Goal: Check status: Check status

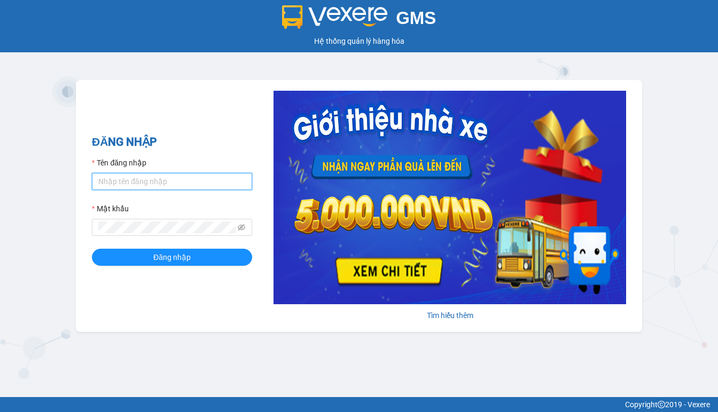
type input "thanh.duyquy"
click at [203, 176] on input "thanh.duyquy" at bounding box center [172, 181] width 160 height 17
click at [368, 380] on div "GMS Hệ thống quản lý hàng hóa ĐĂNG NHẬP Tên đăng nhập thanh.duyquy Mật khẩu Đăn…" at bounding box center [359, 198] width 718 height 397
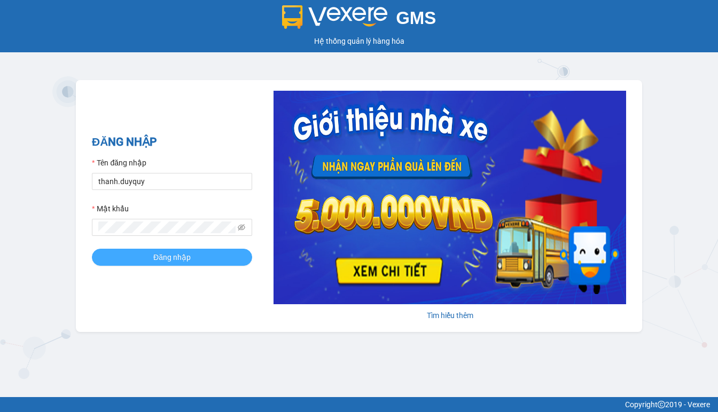
click at [201, 252] on button "Đăng nhập" at bounding box center [172, 257] width 160 height 17
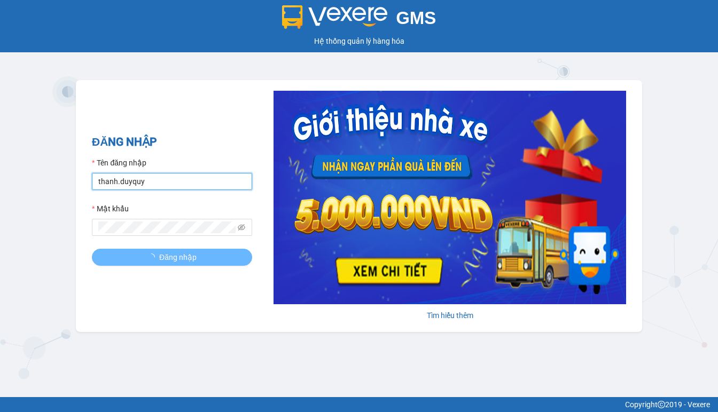
click at [178, 185] on input "thanh.duyquy" at bounding box center [172, 181] width 160 height 17
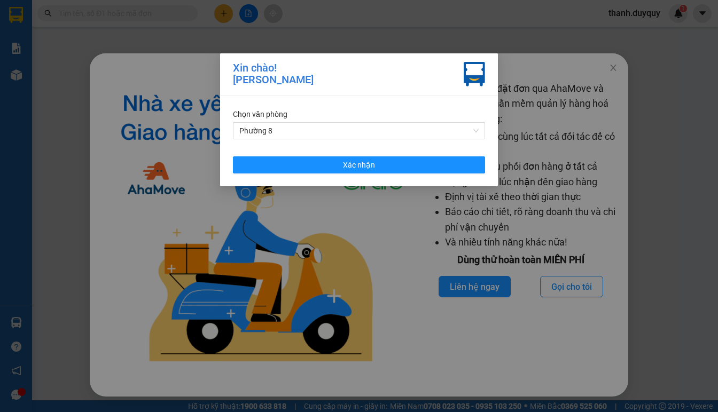
click at [664, 215] on div "Xin chào! Cô Thanh Chọn văn phòng Phường 8 Xác nhận" at bounding box center [359, 206] width 718 height 412
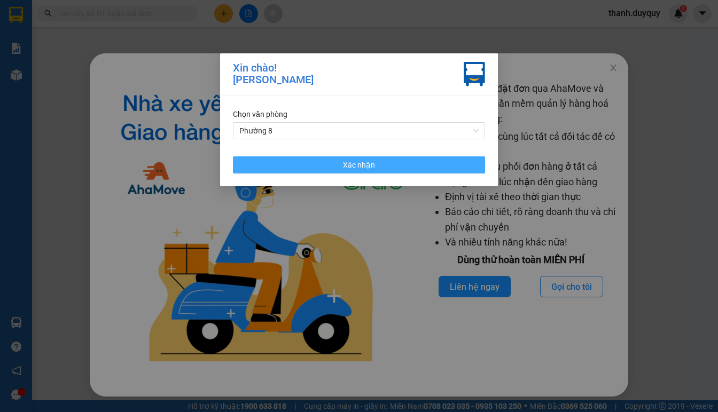
click at [331, 161] on button "Xác nhận" at bounding box center [359, 164] width 252 height 17
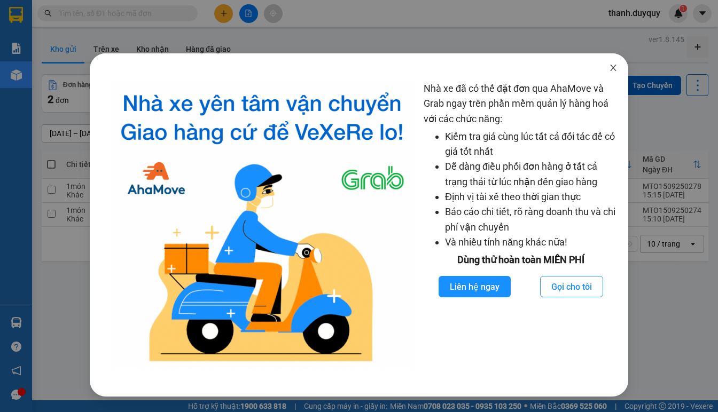
click at [614, 69] on icon "close" at bounding box center [613, 68] width 9 height 9
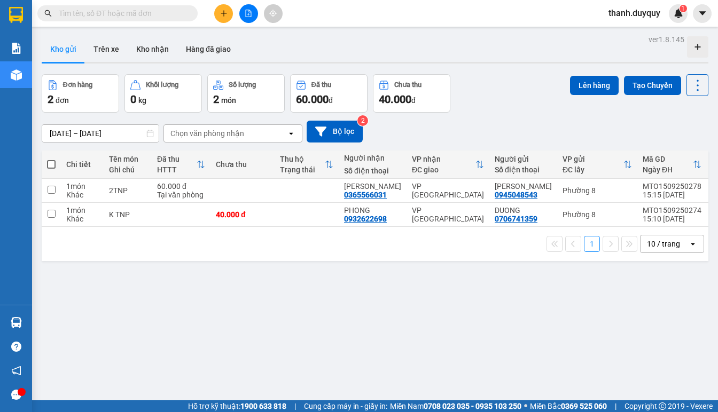
click at [633, 7] on span "thanh.duyquy" at bounding box center [634, 12] width 69 height 13
click at [623, 30] on span "Đăng xuất" at bounding box center [638, 33] width 47 height 12
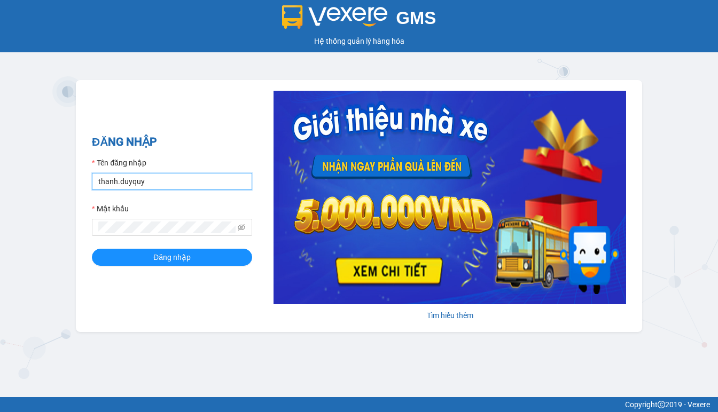
click at [170, 176] on input "thanh.duyquy" at bounding box center [172, 181] width 160 height 17
type input "[PERSON_NAME].thaochau"
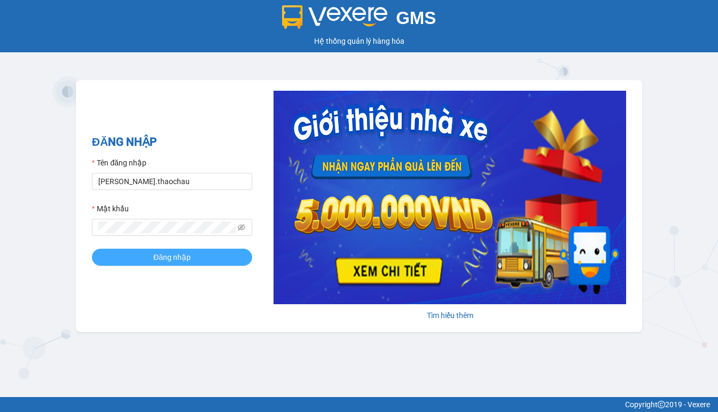
click at [193, 252] on button "Đăng nhập" at bounding box center [172, 257] width 160 height 17
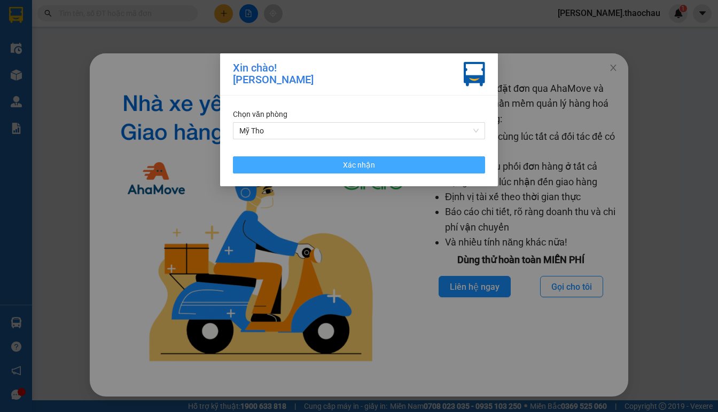
click at [335, 161] on button "Xác nhận" at bounding box center [359, 164] width 252 height 17
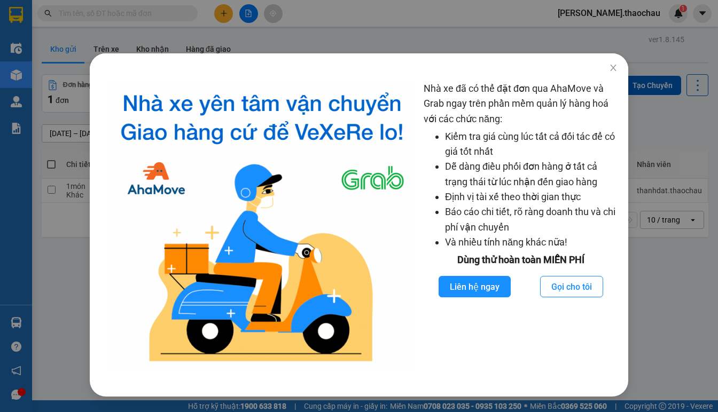
click at [636, 308] on div "Nhà xe đã có thể đặt đơn qua AhaMove và Grab ngay trên phần mềm quản lý hàng ho…" at bounding box center [359, 206] width 718 height 412
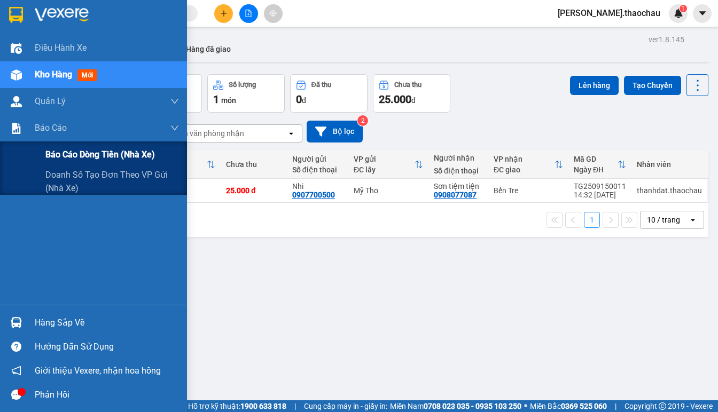
click at [60, 153] on span "Báo cáo dòng tiền (nhà xe)" at bounding box center [99, 154] width 109 height 13
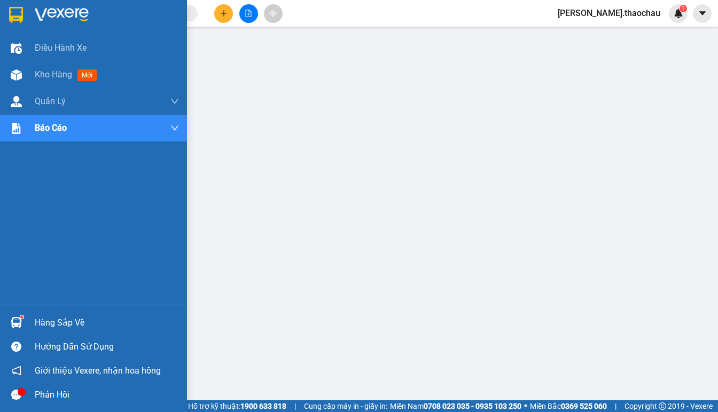
click at [15, 387] on div at bounding box center [16, 395] width 19 height 19
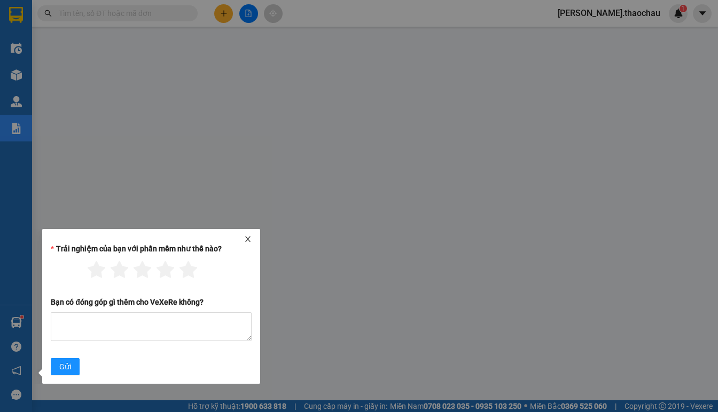
click at [245, 238] on icon "close" at bounding box center [247, 238] width 7 height 7
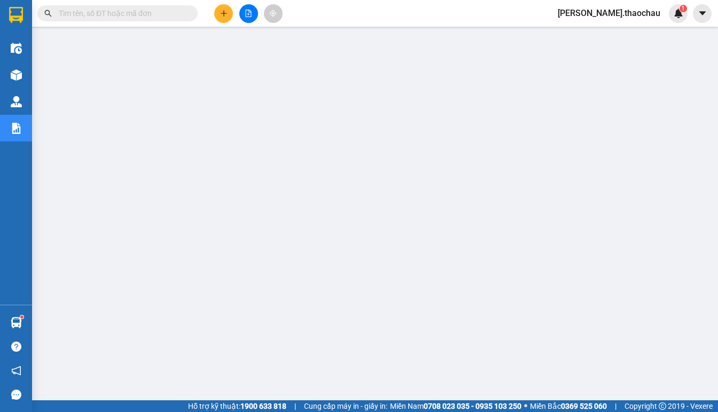
click at [635, 15] on span "thanh.thaochau" at bounding box center [609, 12] width 120 height 13
click at [632, 36] on span "Đăng xuất" at bounding box center [635, 33] width 54 height 12
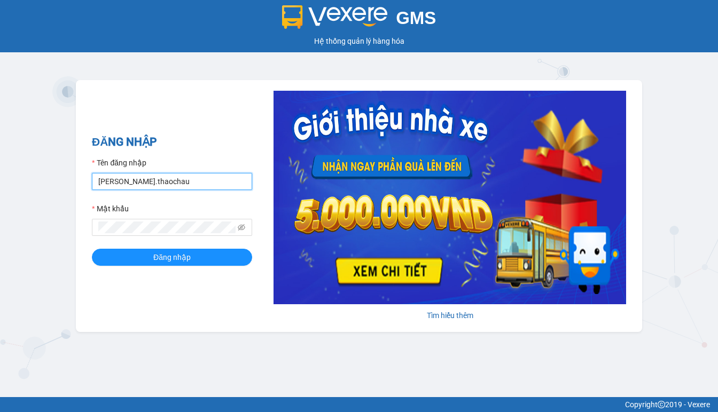
click at [140, 182] on input "[PERSON_NAME].thaochau" at bounding box center [172, 181] width 160 height 17
type input "thanh.duyquy"
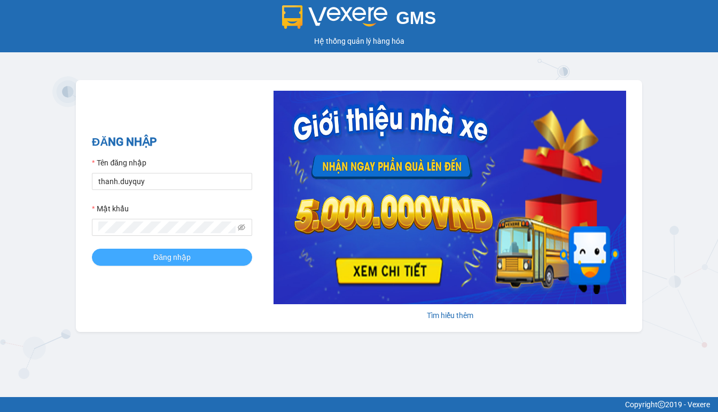
click at [205, 255] on button "Đăng nhập" at bounding box center [172, 257] width 160 height 17
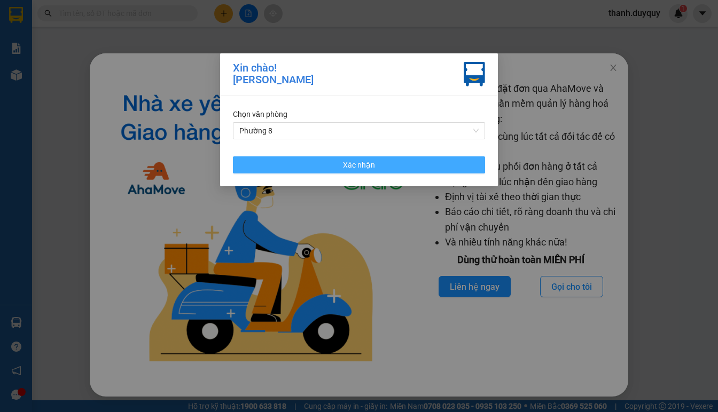
click at [353, 159] on span "Xác nhận" at bounding box center [359, 165] width 32 height 12
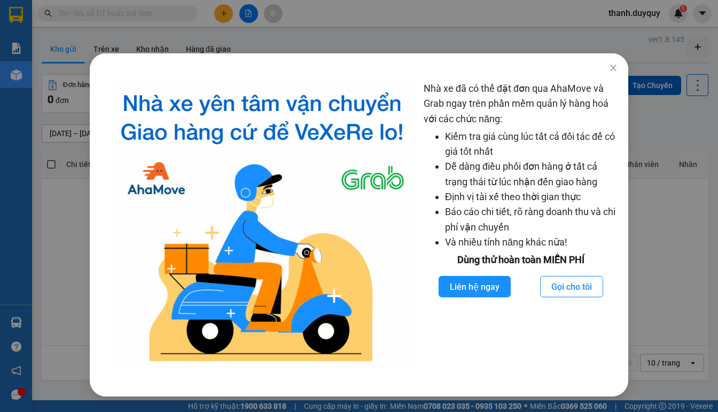
click at [56, 255] on div "Nhà xe đã có thể đặt đơn qua AhaMove và Grab ngay trên phần mềm quản lý hàng ho…" at bounding box center [359, 206] width 718 height 412
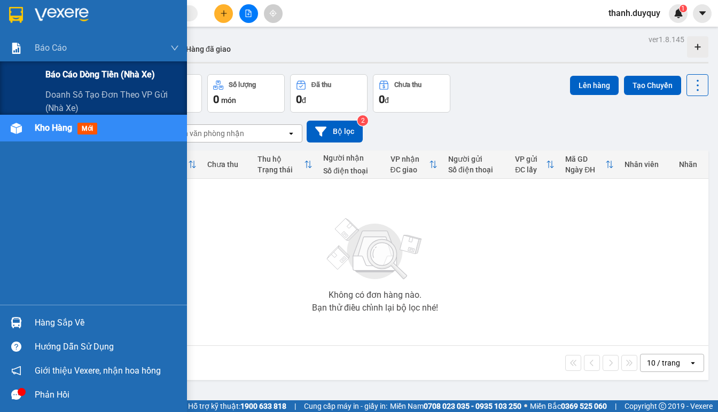
click at [62, 70] on span "Báo cáo dòng tiền (nhà xe)" at bounding box center [99, 74] width 109 height 13
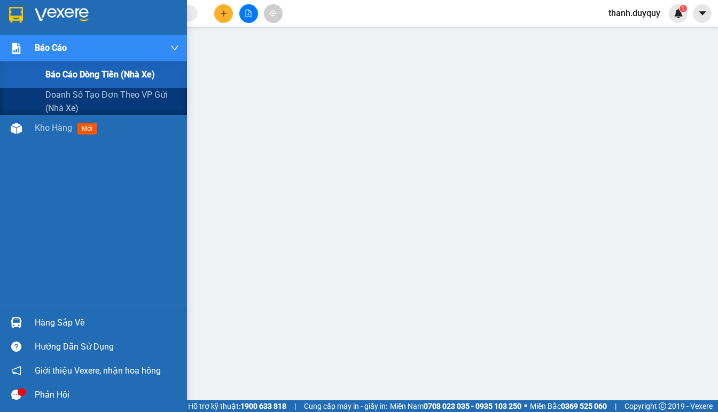
click at [52, 69] on span "Báo cáo dòng tiền (nhà xe)" at bounding box center [99, 74] width 109 height 13
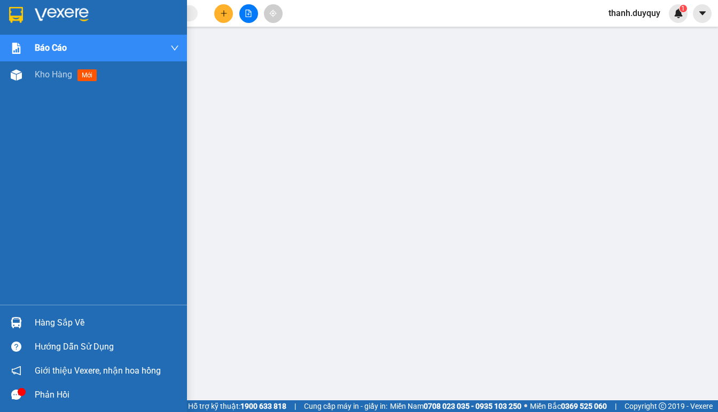
click at [41, 321] on div "Hàng sắp về" at bounding box center [107, 323] width 144 height 16
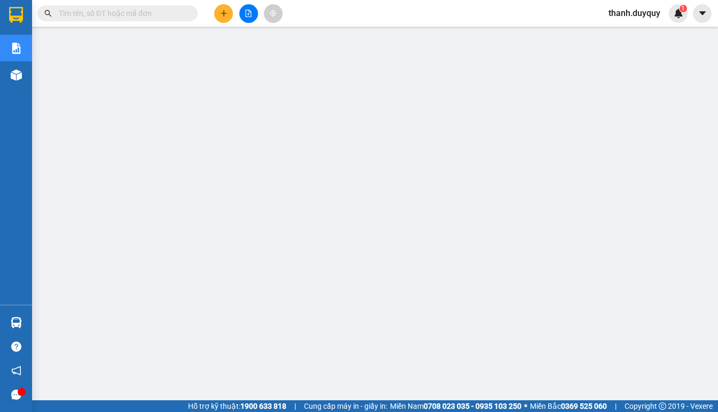
click at [658, 15] on span "thanh.duyquy" at bounding box center [634, 12] width 69 height 13
click at [639, 30] on span "Đăng xuất" at bounding box center [638, 33] width 47 height 12
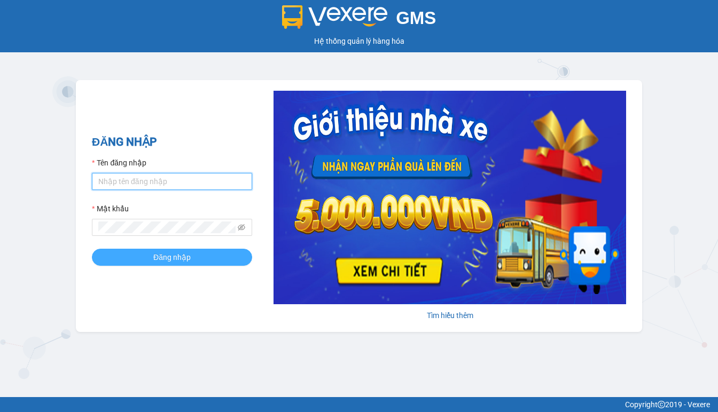
type input "thanh.duyquy"
click at [160, 257] on span "Đăng nhập" at bounding box center [171, 257] width 37 height 12
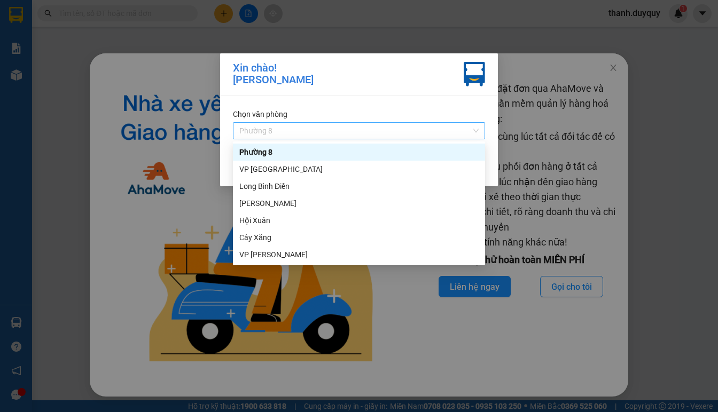
click at [477, 131] on span "Phường 8" at bounding box center [358, 131] width 239 height 16
click at [281, 167] on div "VP [GEOGRAPHIC_DATA]" at bounding box center [358, 169] width 239 height 12
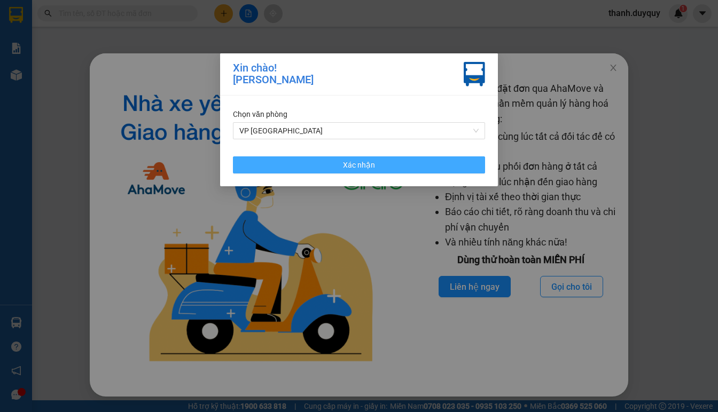
click at [366, 164] on span "Xác nhận" at bounding box center [359, 165] width 32 height 12
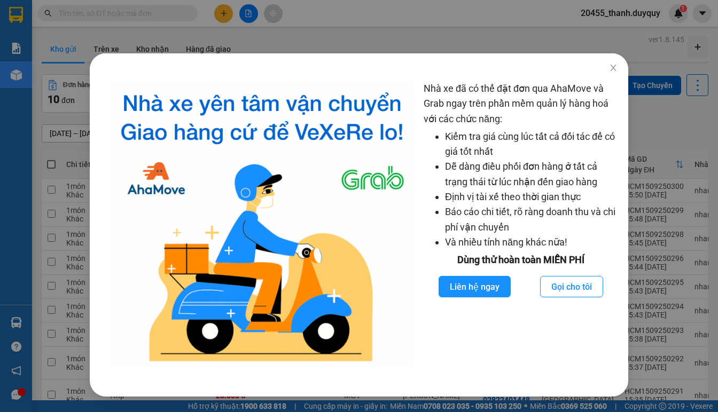
click at [661, 138] on div "Nhà xe đã có thể đặt đơn qua AhaMove và Grab ngay trên phần mềm quản lý hàng ho…" at bounding box center [359, 206] width 718 height 412
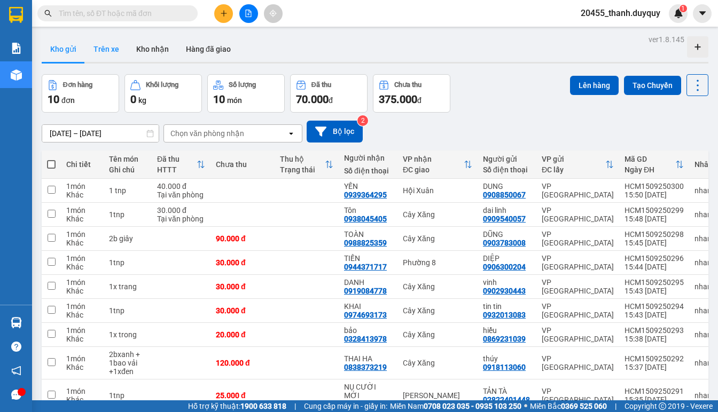
click at [108, 57] on button "Trên xe" at bounding box center [106, 49] width 43 height 26
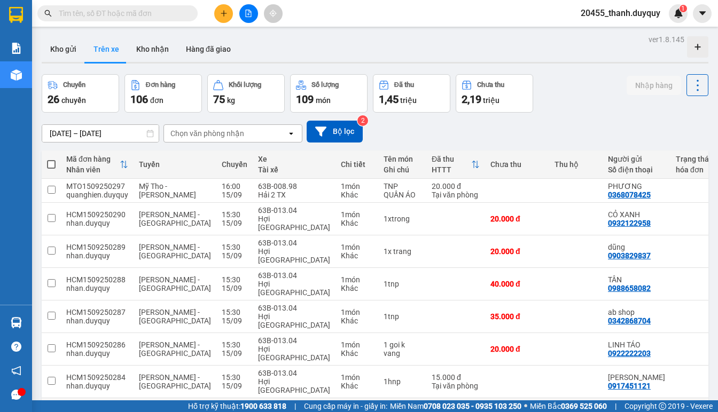
scroll to position [69, 0]
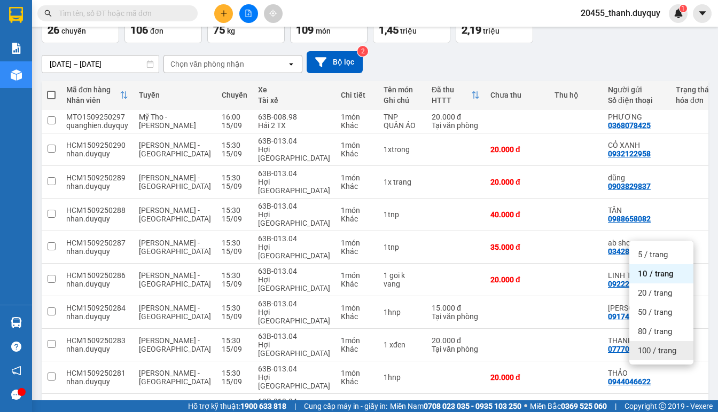
click at [663, 351] on span "100 / trang" at bounding box center [657, 350] width 38 height 11
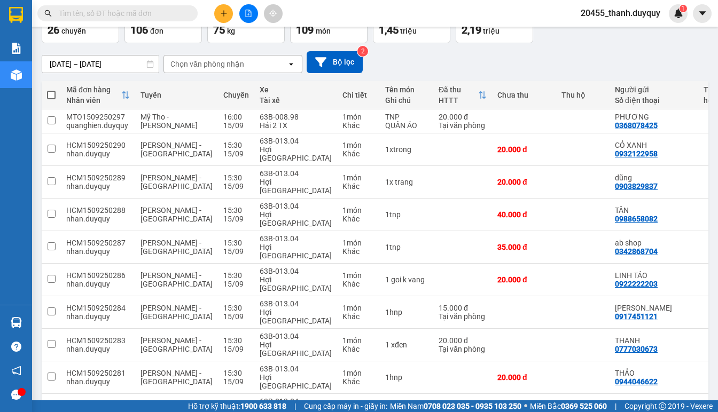
checkbox input "true"
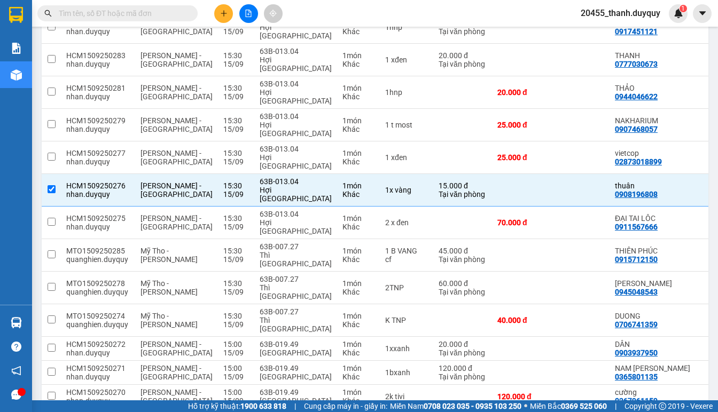
scroll to position [426, 0]
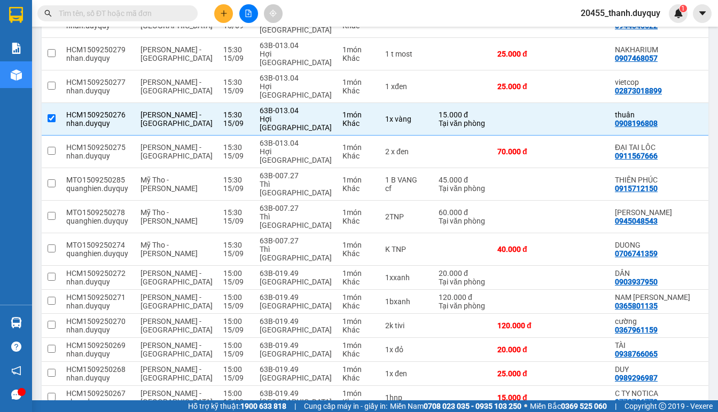
checkbox input "true"
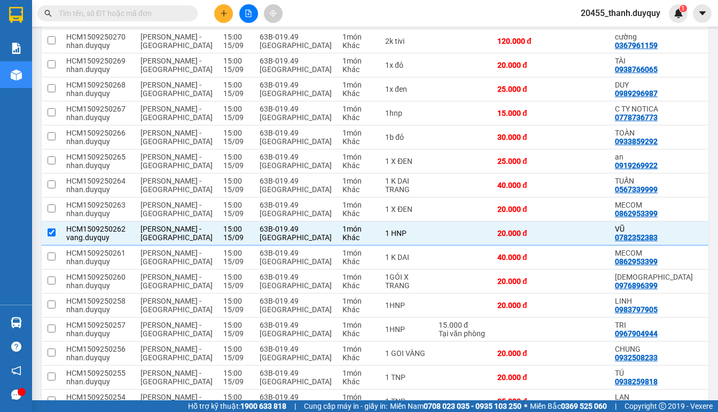
scroll to position [782, 0]
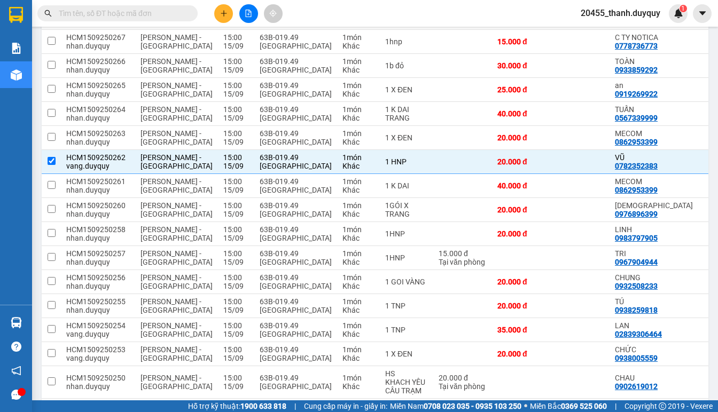
checkbox input "true"
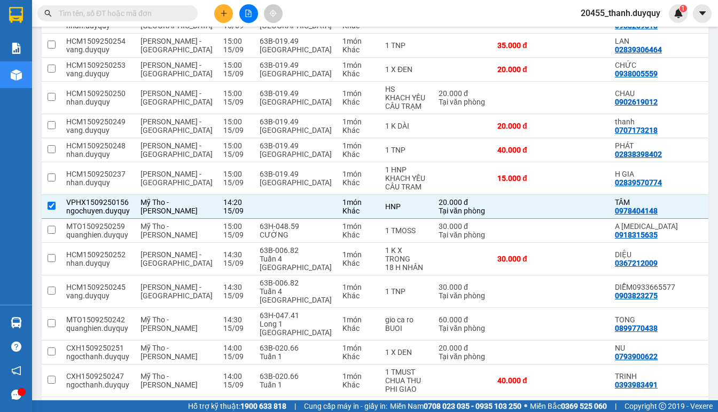
scroll to position [1137, 0]
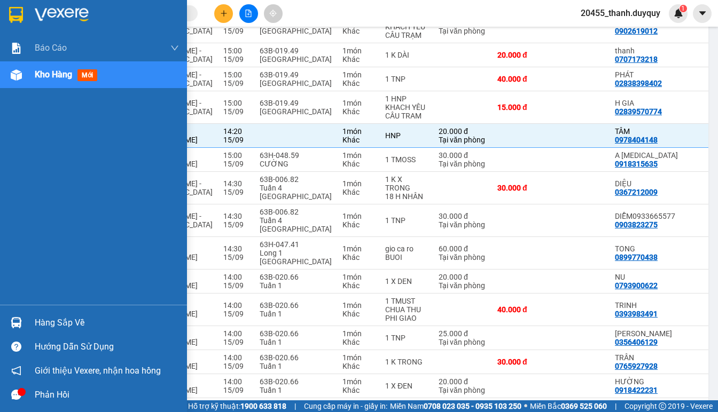
click at [80, 327] on div "Hàng sắp về" at bounding box center [107, 323] width 144 height 16
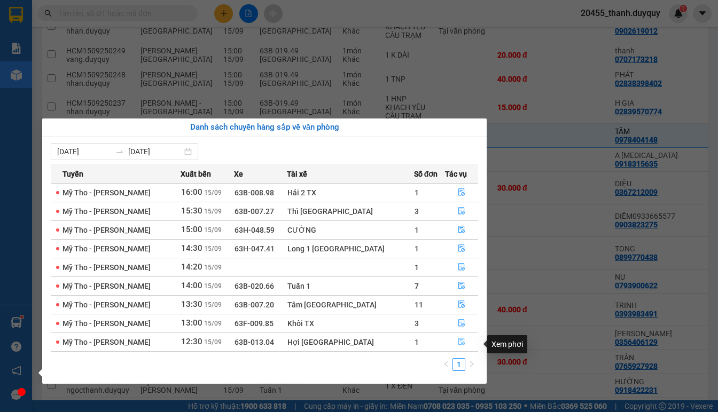
click at [458, 344] on icon "file-done" at bounding box center [461, 342] width 6 height 7
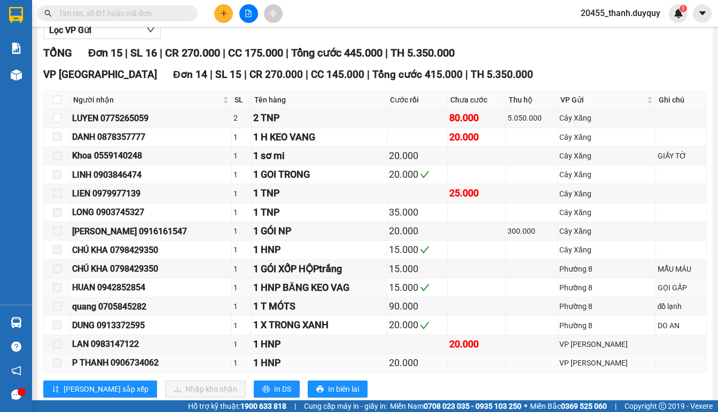
scroll to position [274, 0]
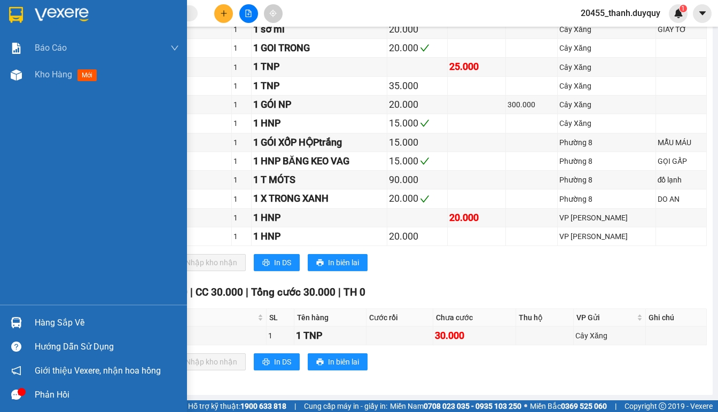
click at [43, 316] on div "Hàng sắp về" at bounding box center [107, 323] width 144 height 16
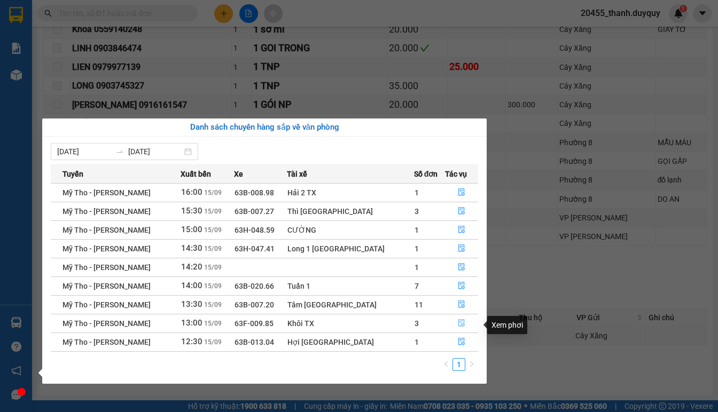
click at [458, 327] on icon "file-done" at bounding box center [461, 322] width 7 height 7
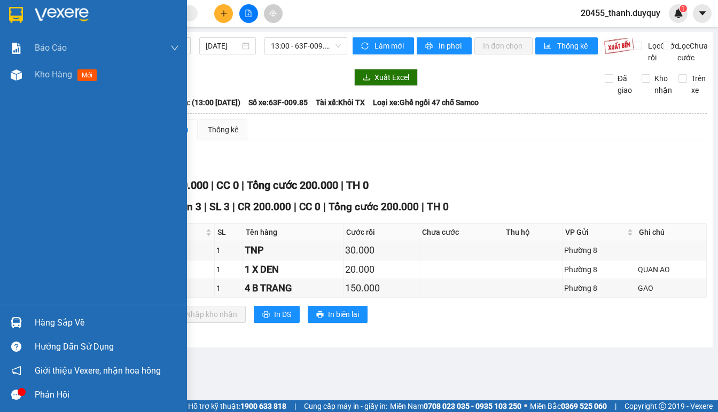
click at [60, 316] on div "Hàng sắp về" at bounding box center [107, 323] width 144 height 16
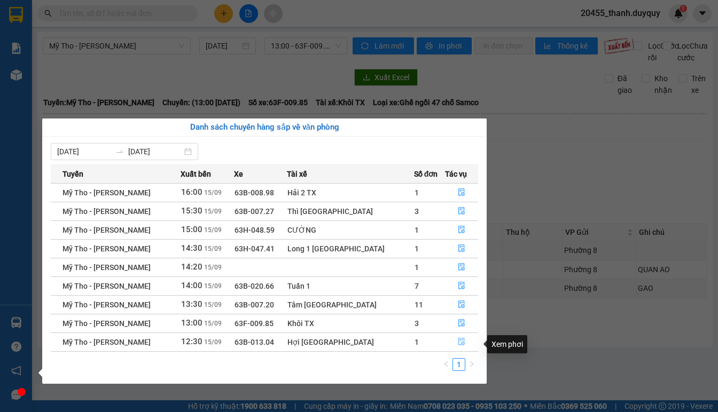
click at [458, 347] on span "file-done" at bounding box center [461, 342] width 7 height 9
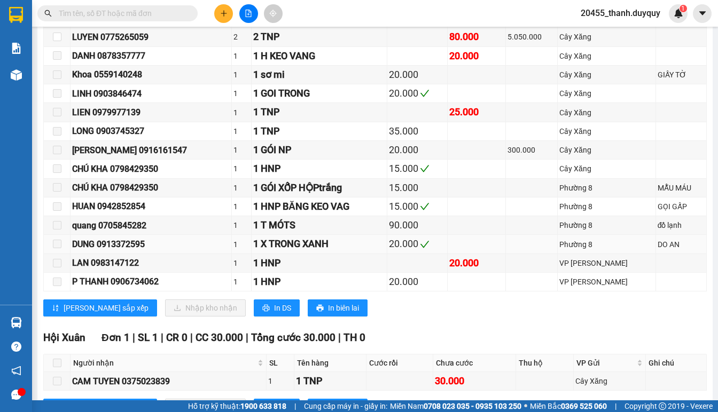
scroll to position [274, 0]
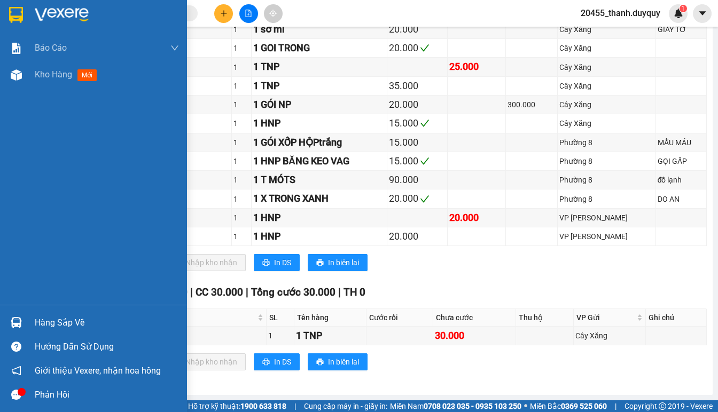
click at [75, 323] on div "Hàng sắp về" at bounding box center [107, 323] width 144 height 16
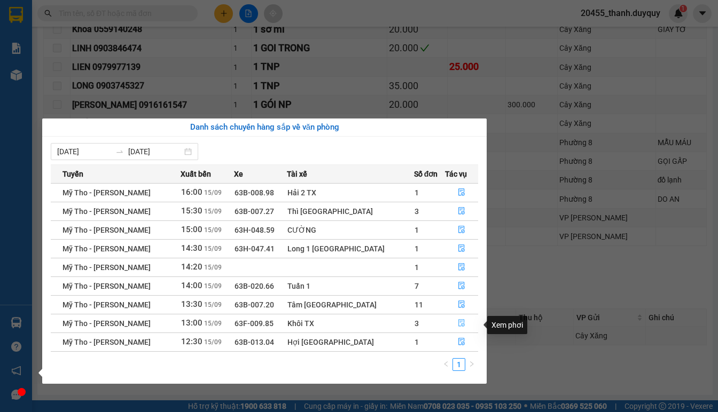
click at [458, 327] on icon "file-done" at bounding box center [461, 322] width 7 height 7
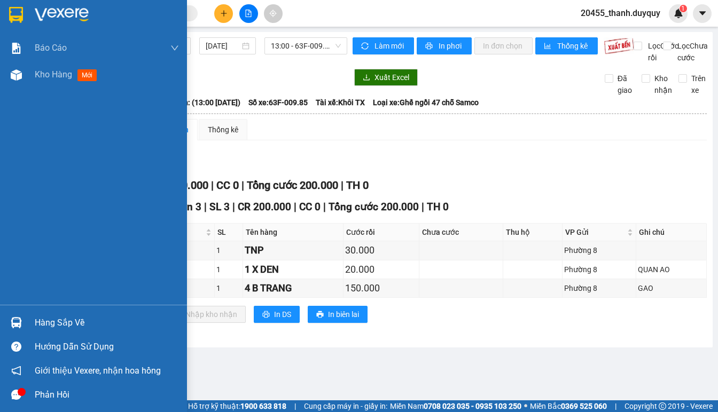
click at [67, 316] on div "Hàng sắp về" at bounding box center [107, 323] width 144 height 16
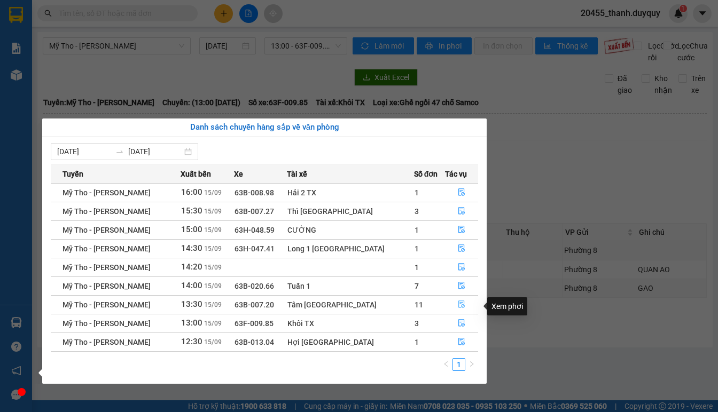
click at [458, 306] on icon "file-done" at bounding box center [461, 304] width 7 height 7
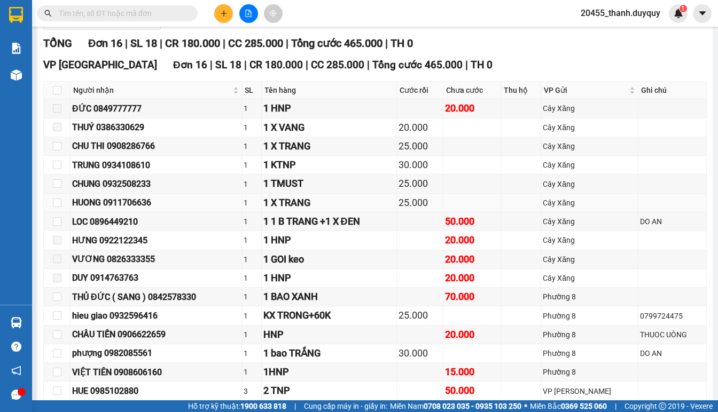
scroll to position [213, 0]
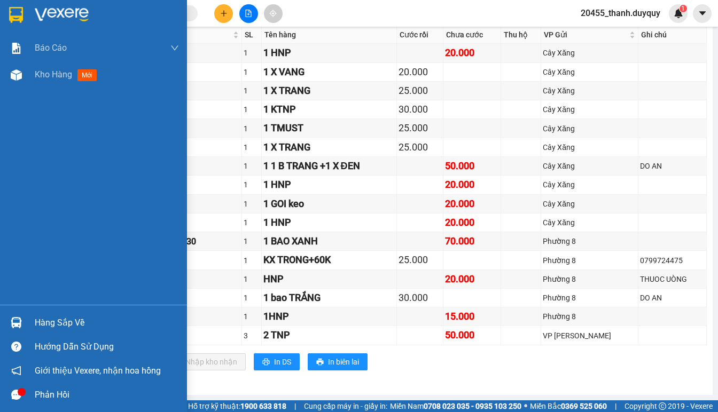
click at [37, 321] on div "Hàng sắp về" at bounding box center [107, 323] width 144 height 16
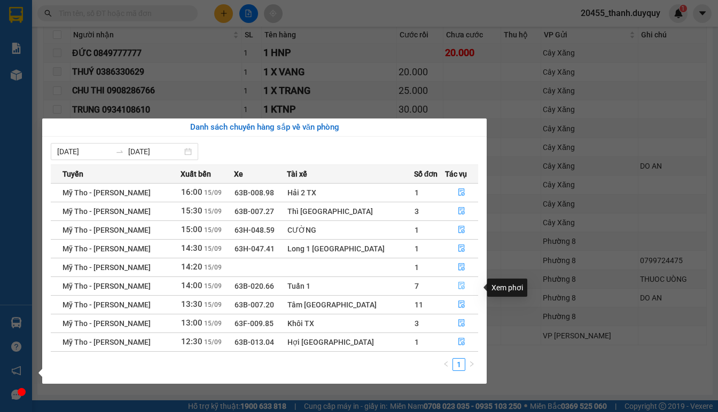
click at [458, 287] on icon "file-done" at bounding box center [461, 285] width 7 height 7
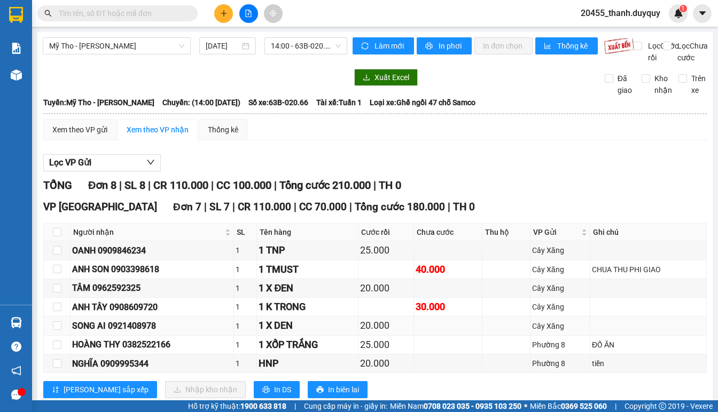
scroll to position [141, 0]
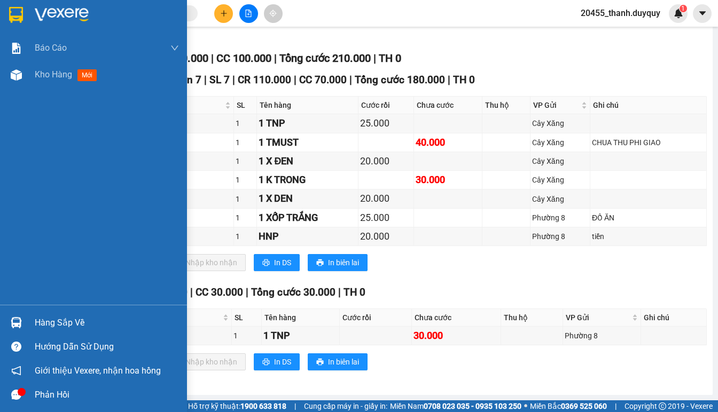
click at [54, 316] on div "Hàng sắp về" at bounding box center [107, 323] width 144 height 16
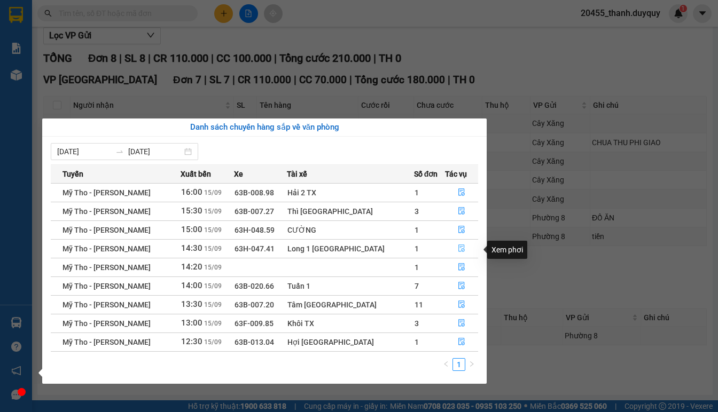
click at [458, 250] on icon "file-done" at bounding box center [461, 248] width 7 height 7
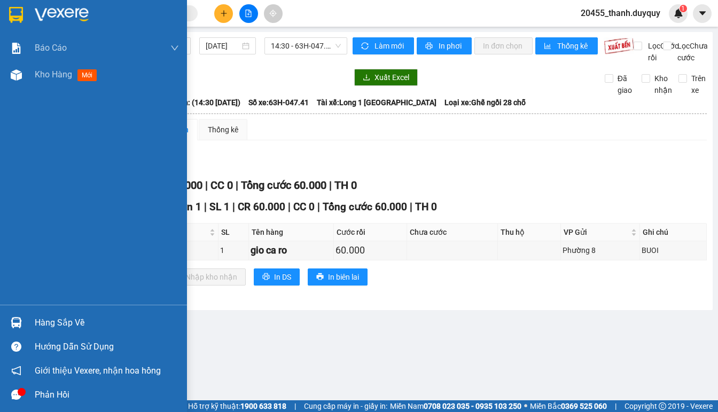
click at [48, 317] on div "Hàng sắp về" at bounding box center [107, 323] width 144 height 16
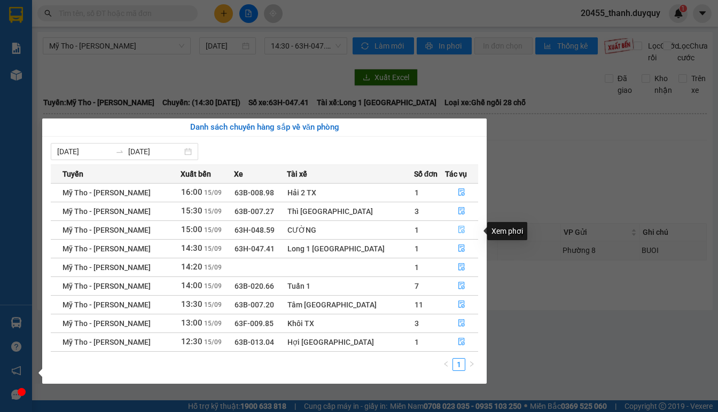
click at [458, 230] on icon "file-done" at bounding box center [461, 229] width 7 height 7
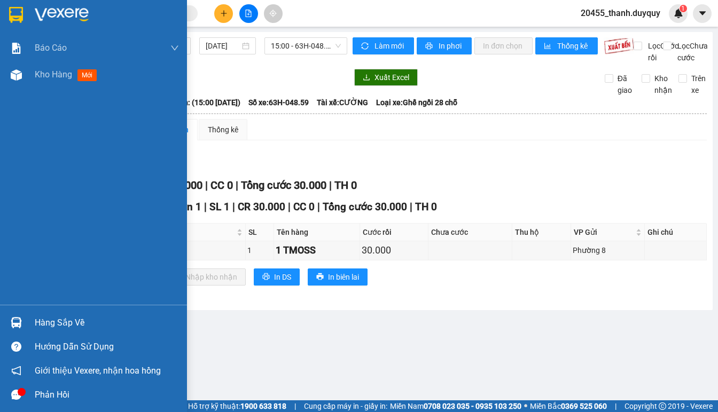
click at [71, 320] on div "Hàng sắp về" at bounding box center [107, 323] width 144 height 16
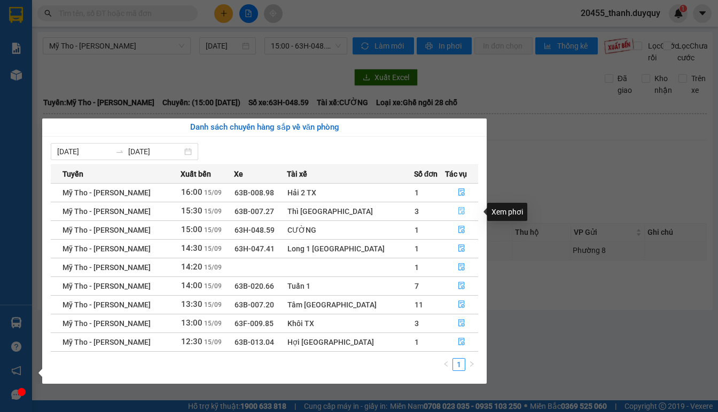
click at [458, 210] on icon "file-done" at bounding box center [461, 210] width 7 height 7
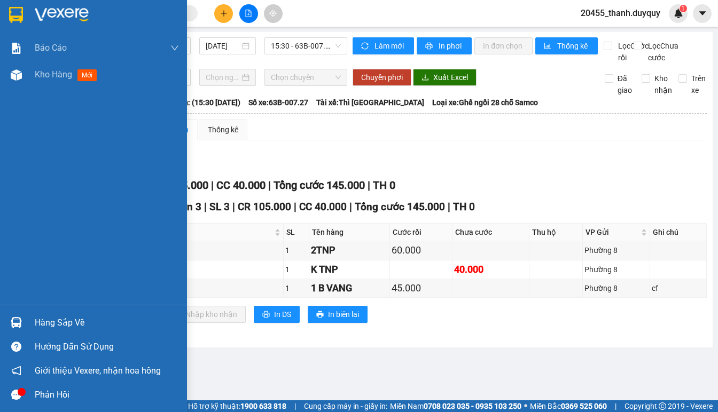
click at [45, 321] on div "Hàng sắp về" at bounding box center [107, 323] width 144 height 16
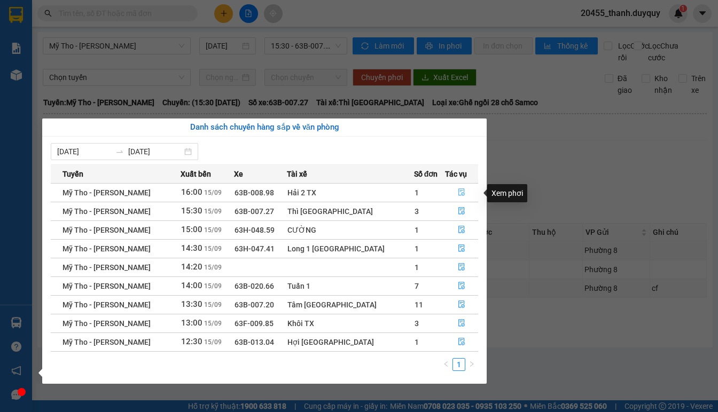
click at [458, 193] on icon "file-done" at bounding box center [461, 191] width 7 height 7
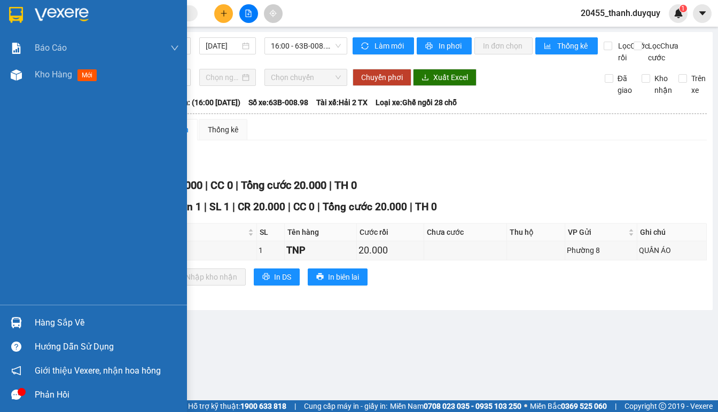
click at [57, 319] on div "Hàng sắp về" at bounding box center [107, 323] width 144 height 16
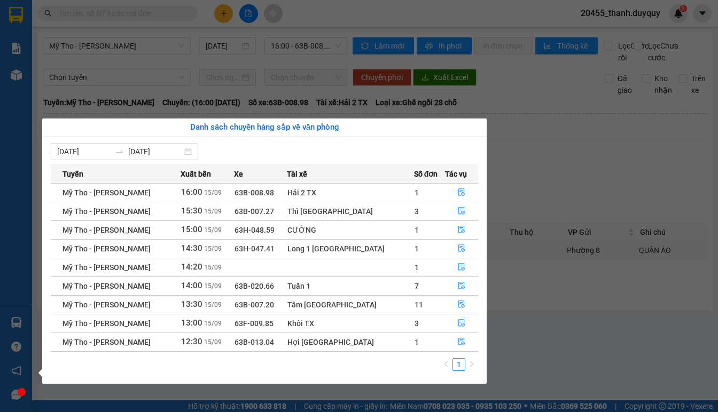
click at [21, 323] on div "Báo cáo Báo cáo dòng tiền (nhà xe) Doanh số tạo đơn theo VP gửi (nhà xe) Kho hà…" at bounding box center [16, 206] width 32 height 412
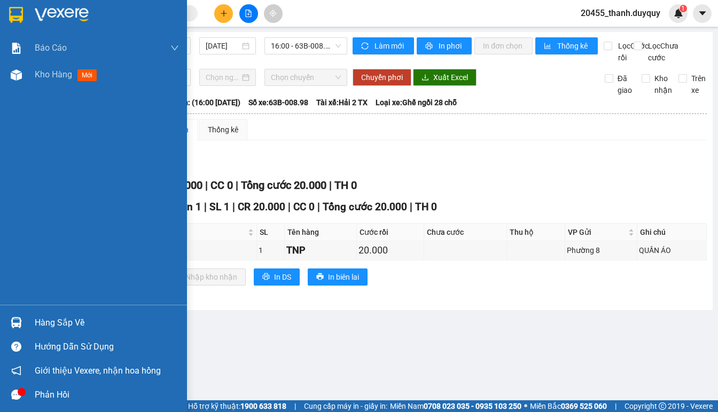
click at [91, 321] on div "Hàng sắp về" at bounding box center [107, 323] width 144 height 16
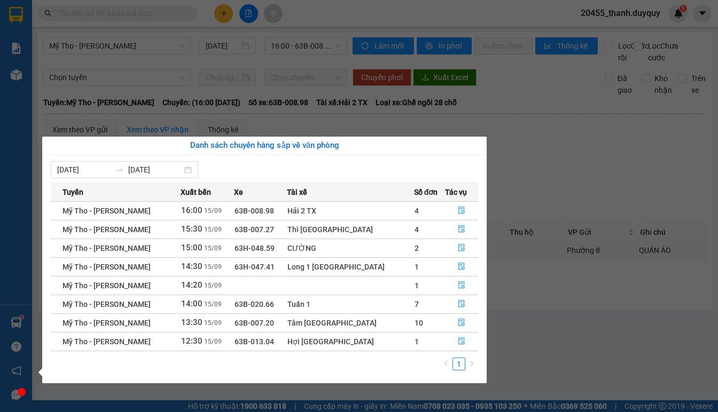
click at [364, 211] on div "Hải 2 TX" at bounding box center [349, 211] width 125 height 12
click at [458, 209] on icon "file-done" at bounding box center [461, 210] width 6 height 7
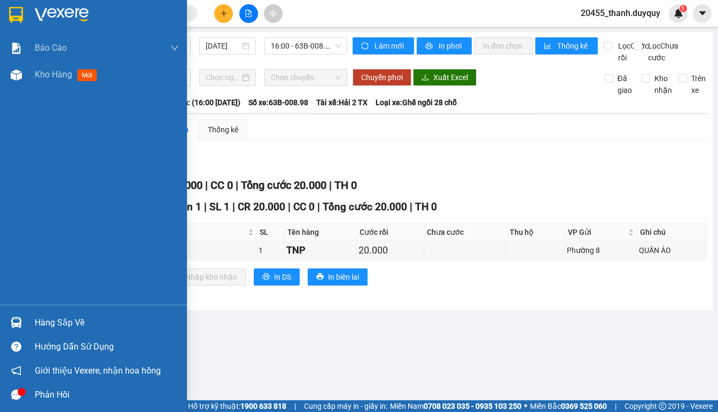
click at [54, 327] on div "Hàng sắp về" at bounding box center [107, 323] width 144 height 16
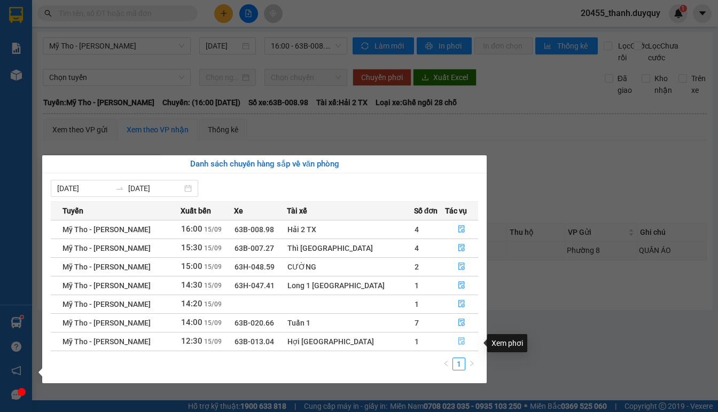
click at [449, 343] on button "button" at bounding box center [461, 341] width 32 height 17
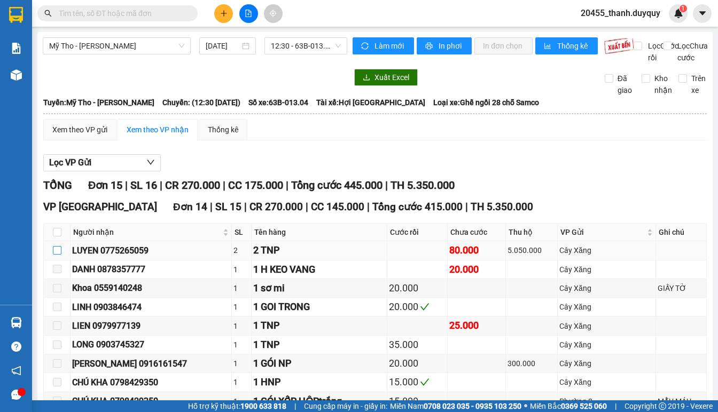
click at [58, 255] on input "checkbox" at bounding box center [57, 250] width 9 height 9
checkbox input "true"
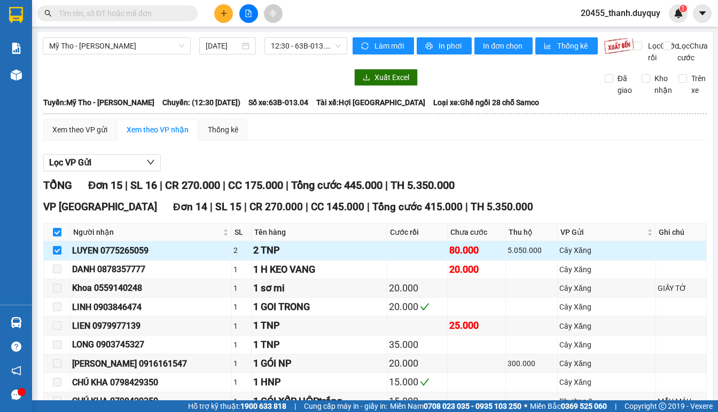
click at [58, 255] on input "checkbox" at bounding box center [57, 250] width 9 height 9
checkbox input "false"
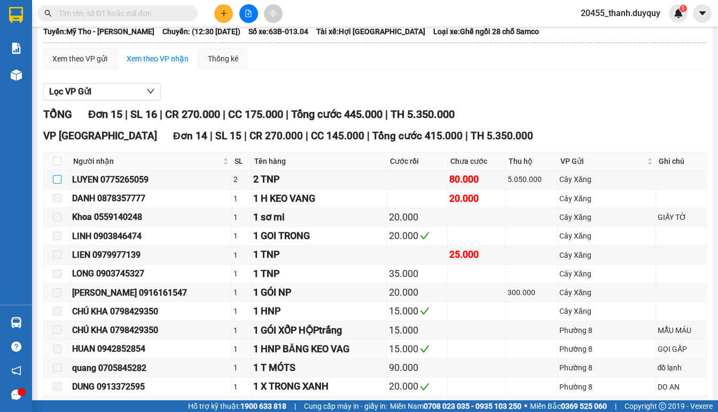
scroll to position [214, 0]
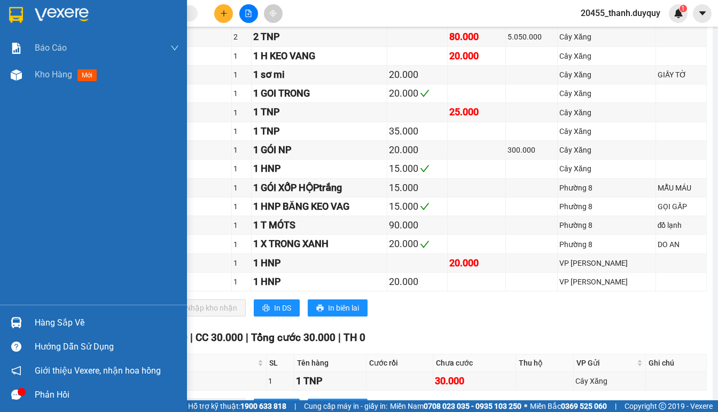
click at [45, 321] on div "Hàng sắp về" at bounding box center [107, 323] width 144 height 16
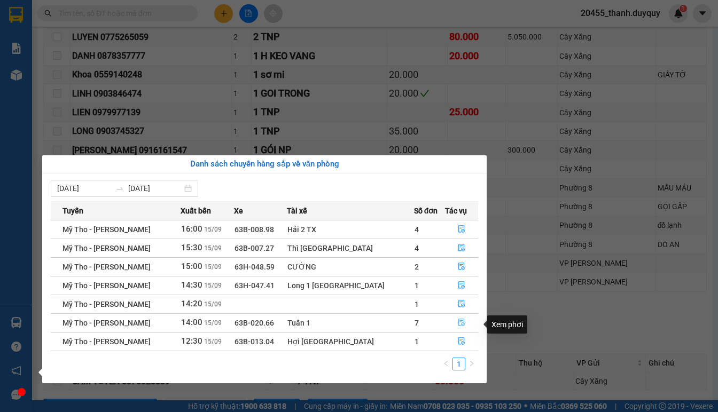
click at [458, 325] on icon "file-done" at bounding box center [461, 322] width 7 height 7
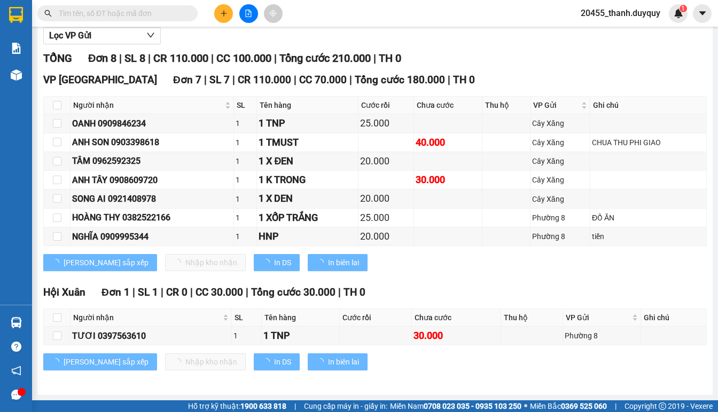
scroll to position [141, 0]
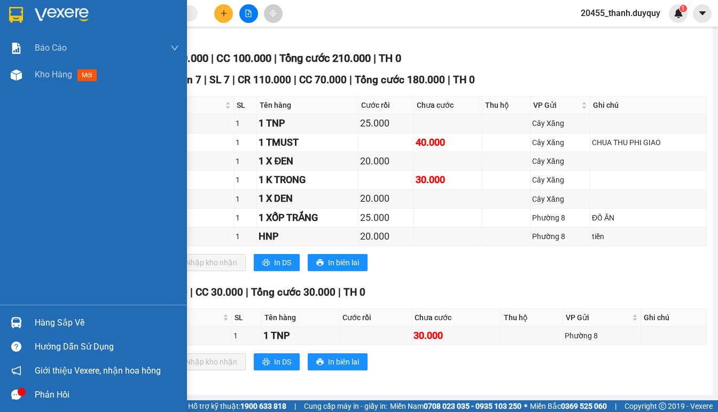
click at [60, 319] on div "Hàng sắp về" at bounding box center [107, 323] width 144 height 16
